Goal: Find specific page/section: Find specific page/section

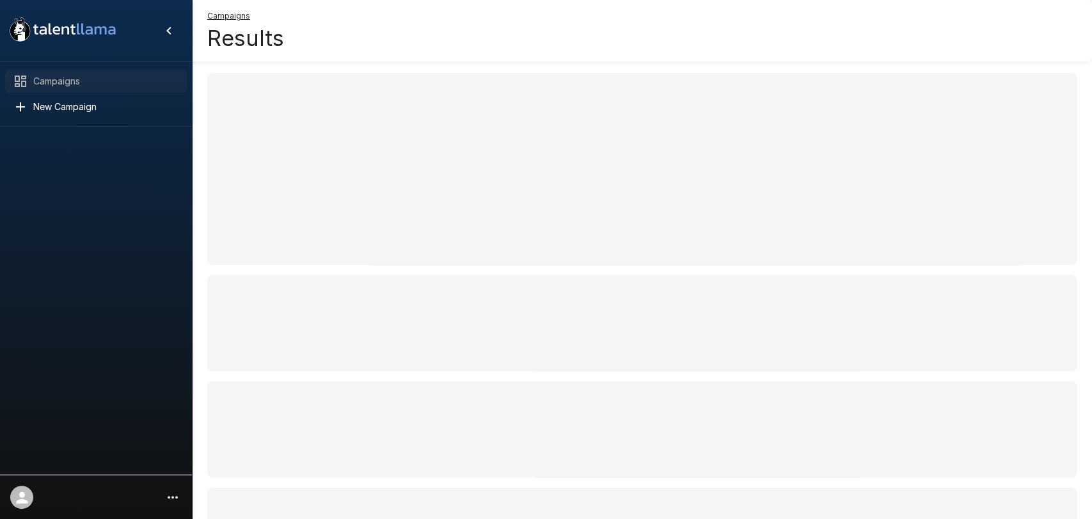
click at [16, 79] on icon at bounding box center [20, 81] width 15 height 15
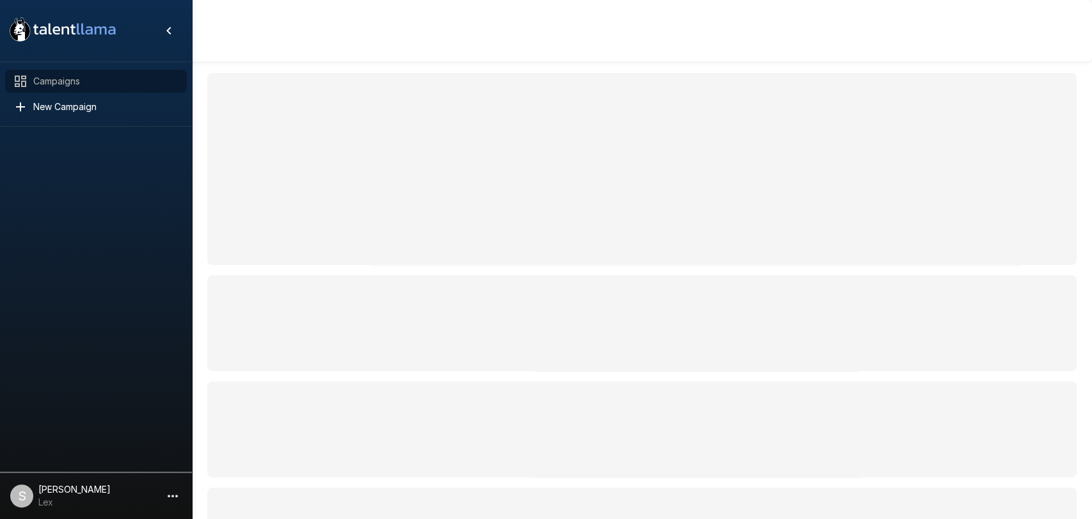
click at [49, 81] on span "Campaigns" at bounding box center [104, 81] width 143 height 13
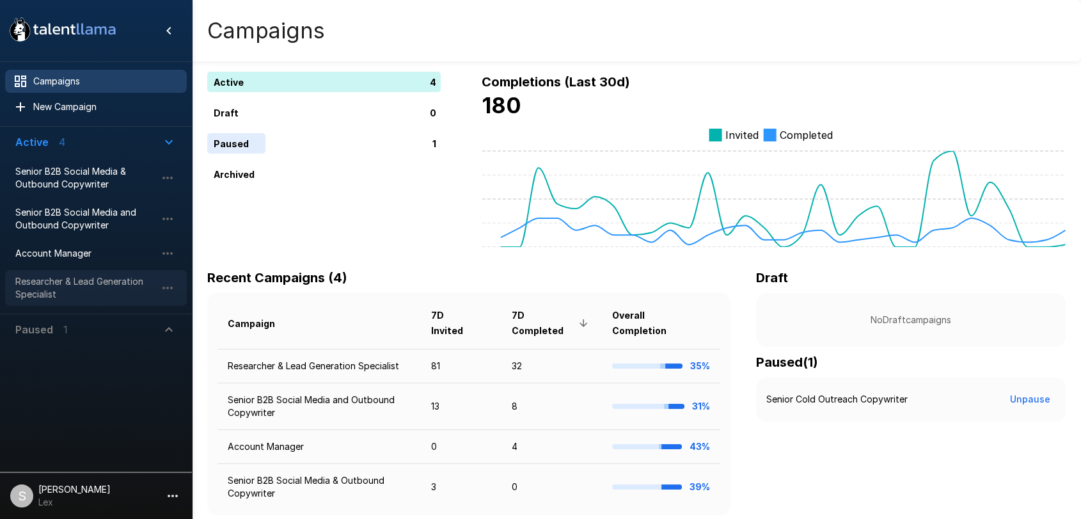
click at [58, 283] on span "Researcher & Lead Generation Specialist" at bounding box center [85, 288] width 141 height 26
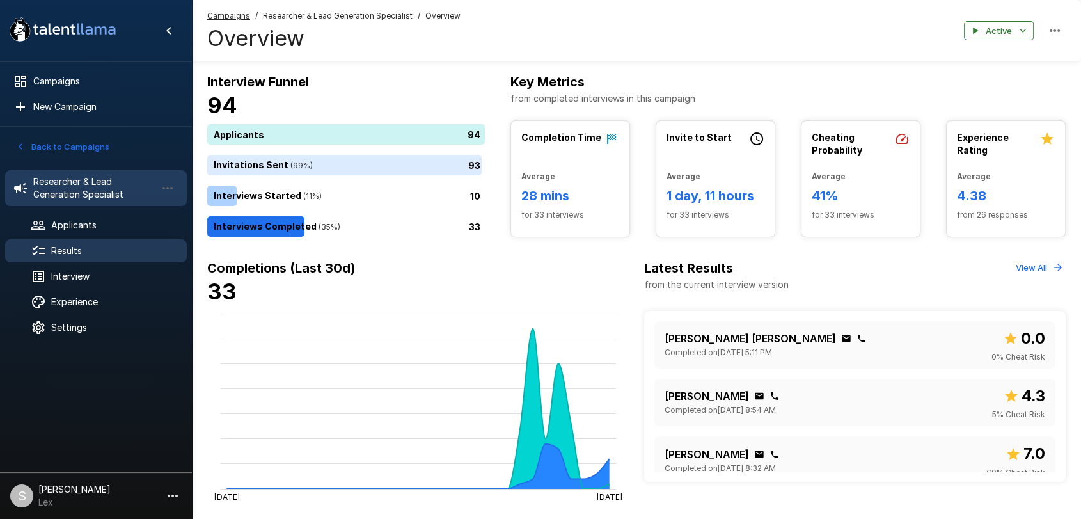
click at [67, 249] on span "Results" at bounding box center [113, 250] width 125 height 13
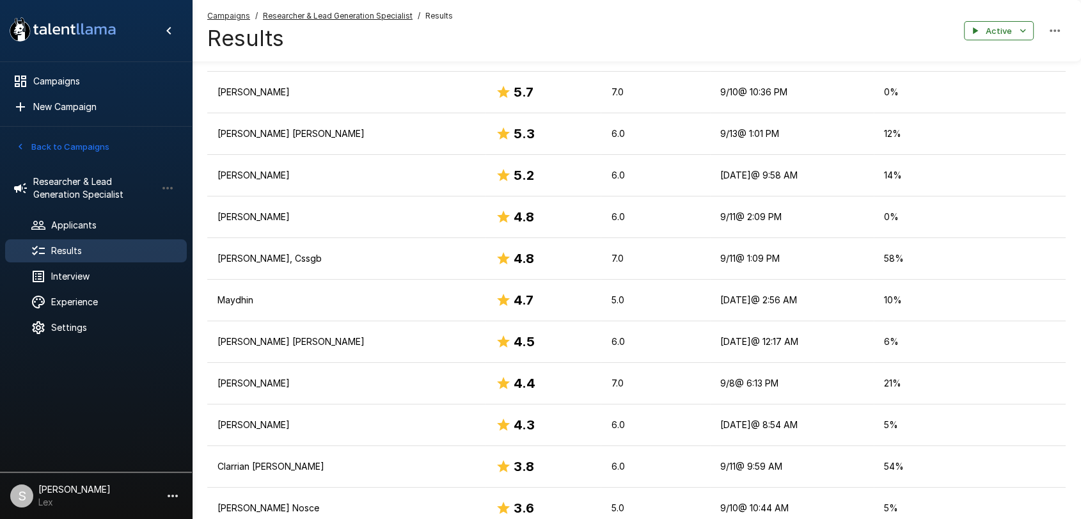
scroll to position [666, 0]
